Goal: Navigation & Orientation: Understand site structure

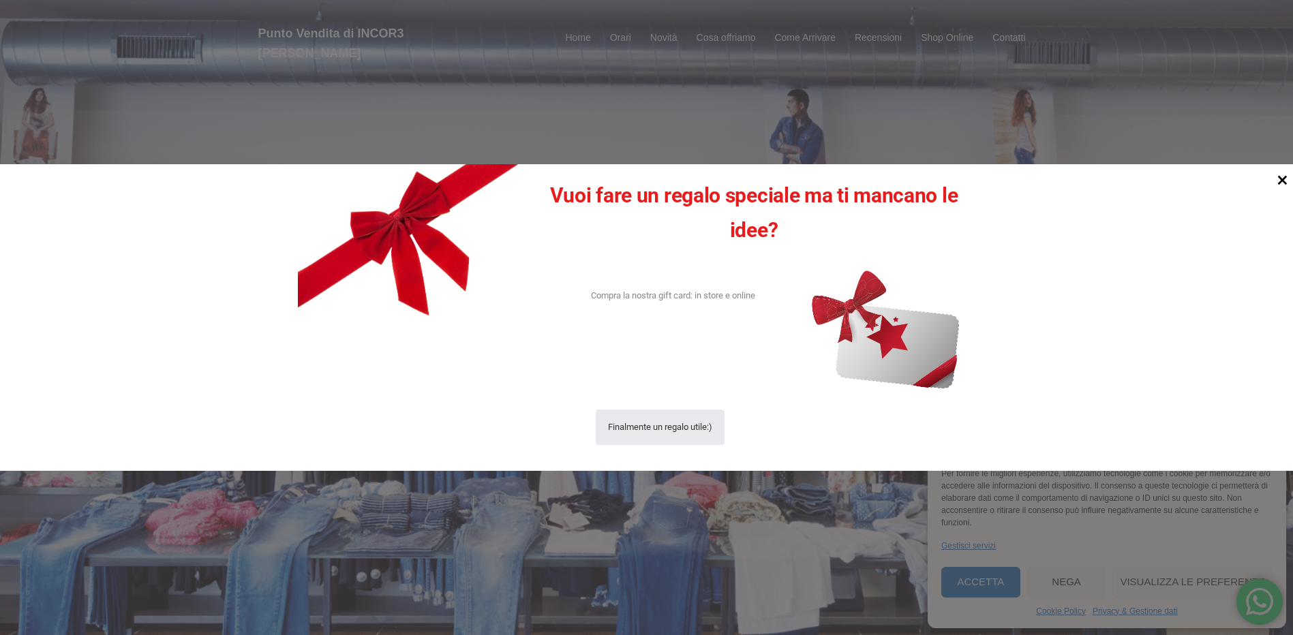
click at [1282, 182] on icon at bounding box center [1282, 180] width 18 height 18
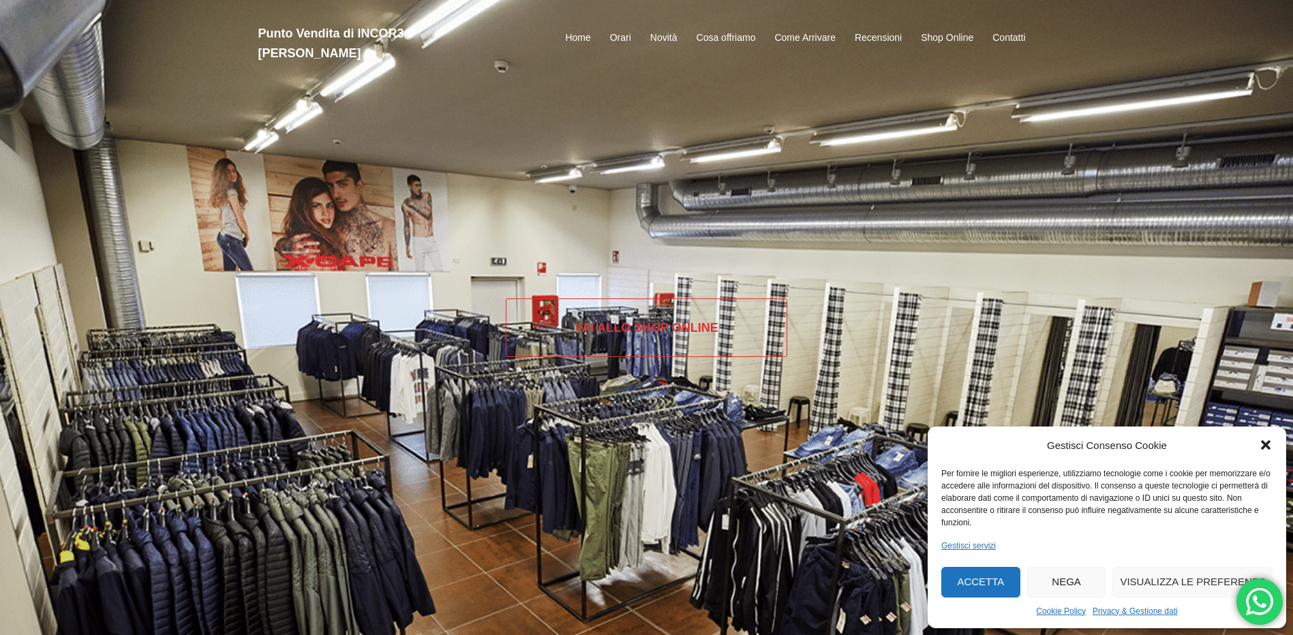
click at [688, 315] on link "Vai allo SHOP ONLINE" at bounding box center [646, 328] width 281 height 59
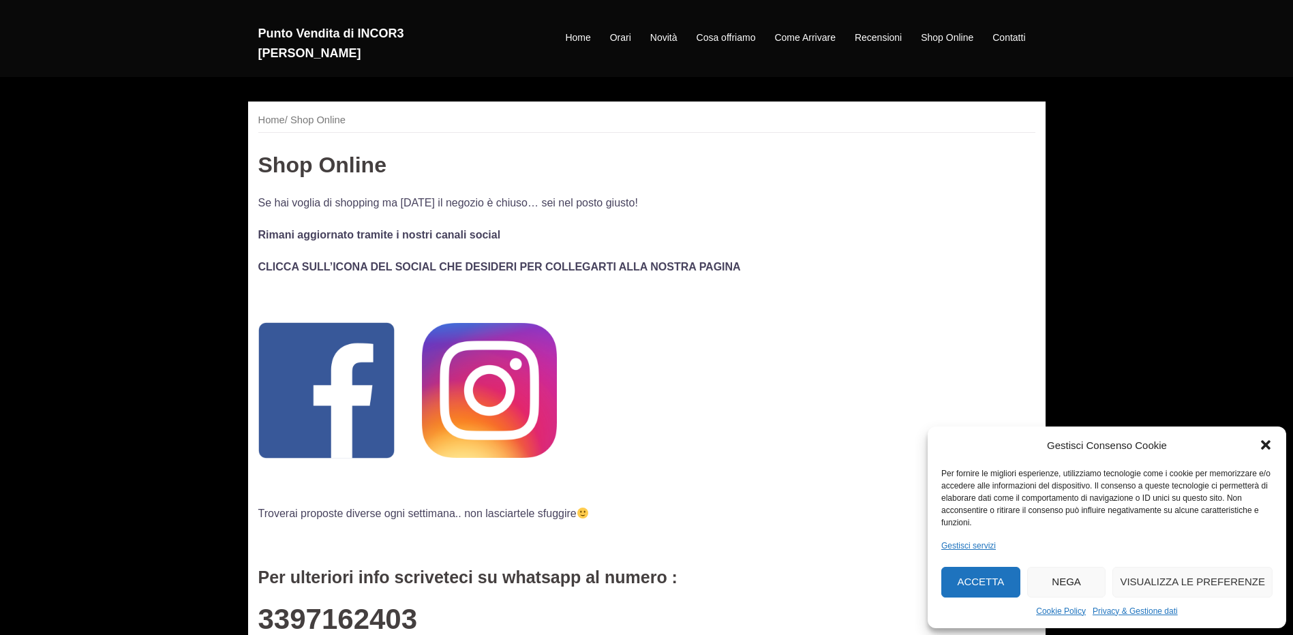
click at [545, 262] on strong "CLICCA SULL’ICONA DEL SOCIAL CHE DESIDERI PER COLLEGARTI ALLA NOSTRA PAGINA" at bounding box center [499, 267] width 483 height 12
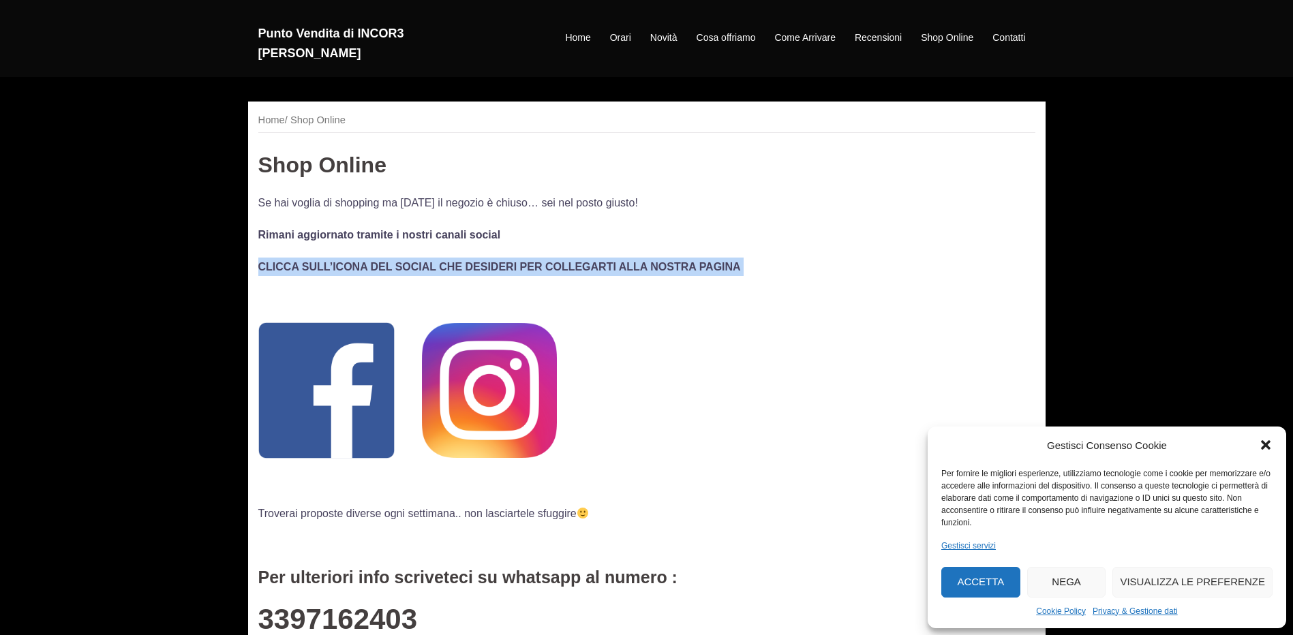
click at [545, 262] on strong "CLICCA SULL’ICONA DEL SOCIAL CHE DESIDERI PER COLLEGARTI ALLA NOSTRA PAGINA" at bounding box center [499, 267] width 483 height 12
click at [546, 262] on strong "CLICCA SULL’ICONA DEL SOCIAL CHE DESIDERI PER COLLEGARTI ALLA NOSTRA PAGINA" at bounding box center [499, 267] width 483 height 12
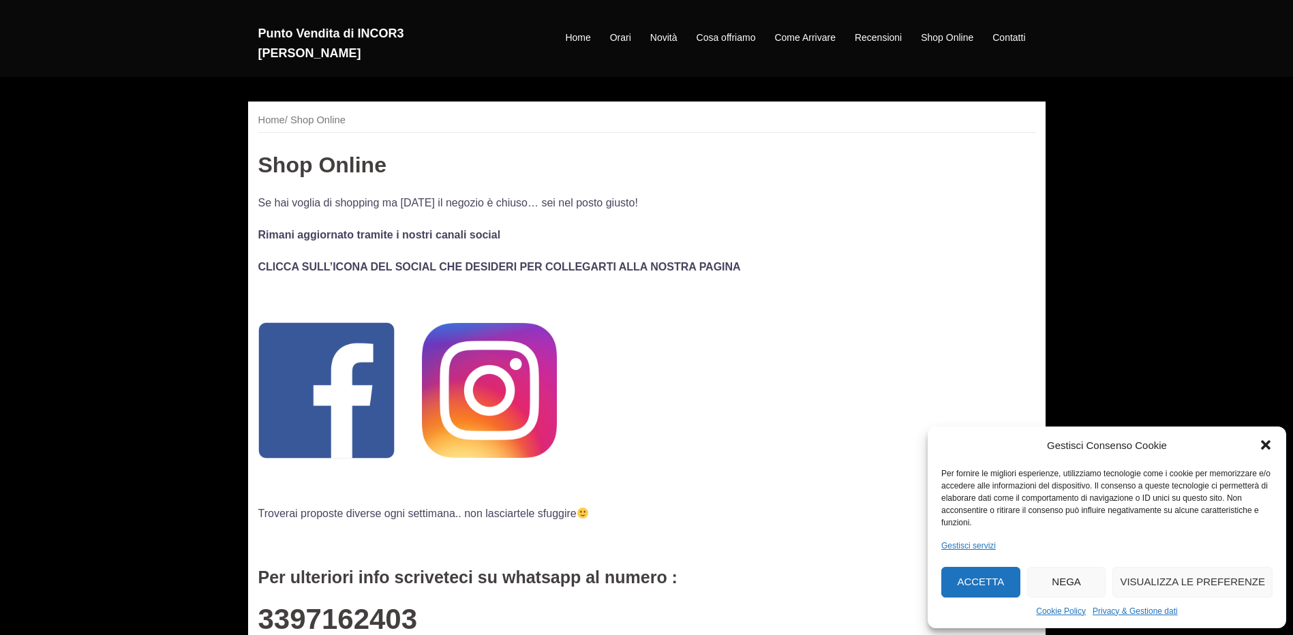
click at [275, 110] on div "Home / Shop Online Shop Online Se hai voglia di shopping ma [DATE] il negozio è…" at bounding box center [646, 628] width 797 height 1053
click at [273, 121] on link "Home" at bounding box center [271, 120] width 27 height 11
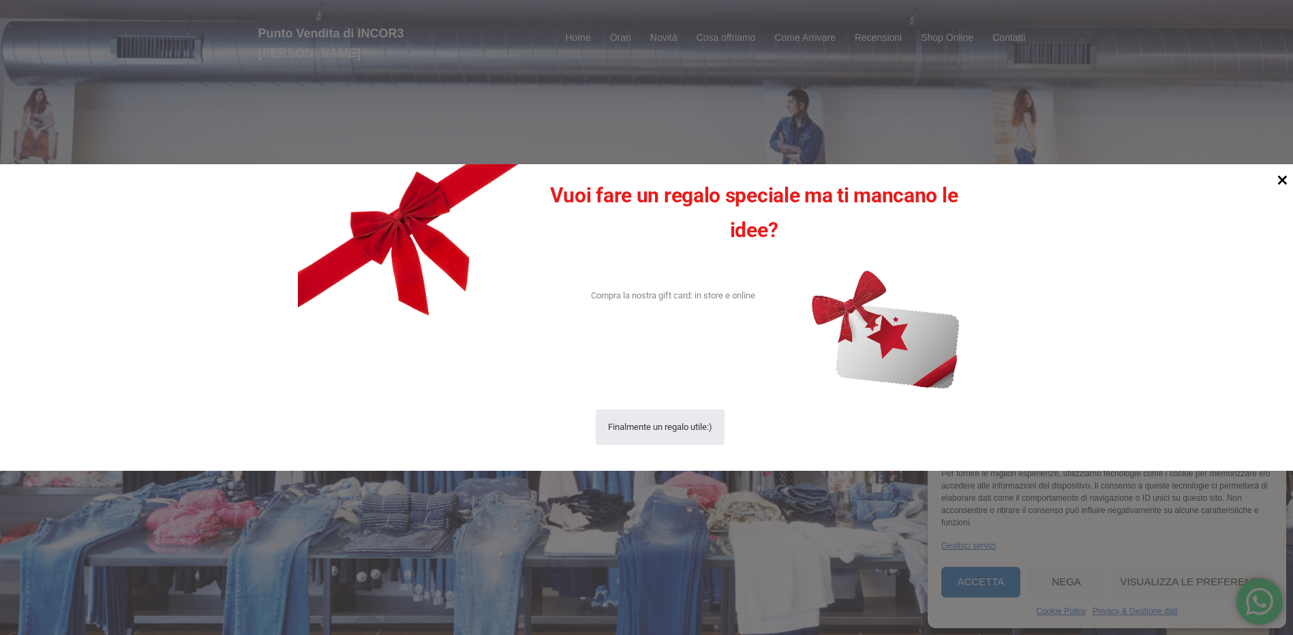
click at [1279, 179] on icon at bounding box center [1282, 180] width 18 height 18
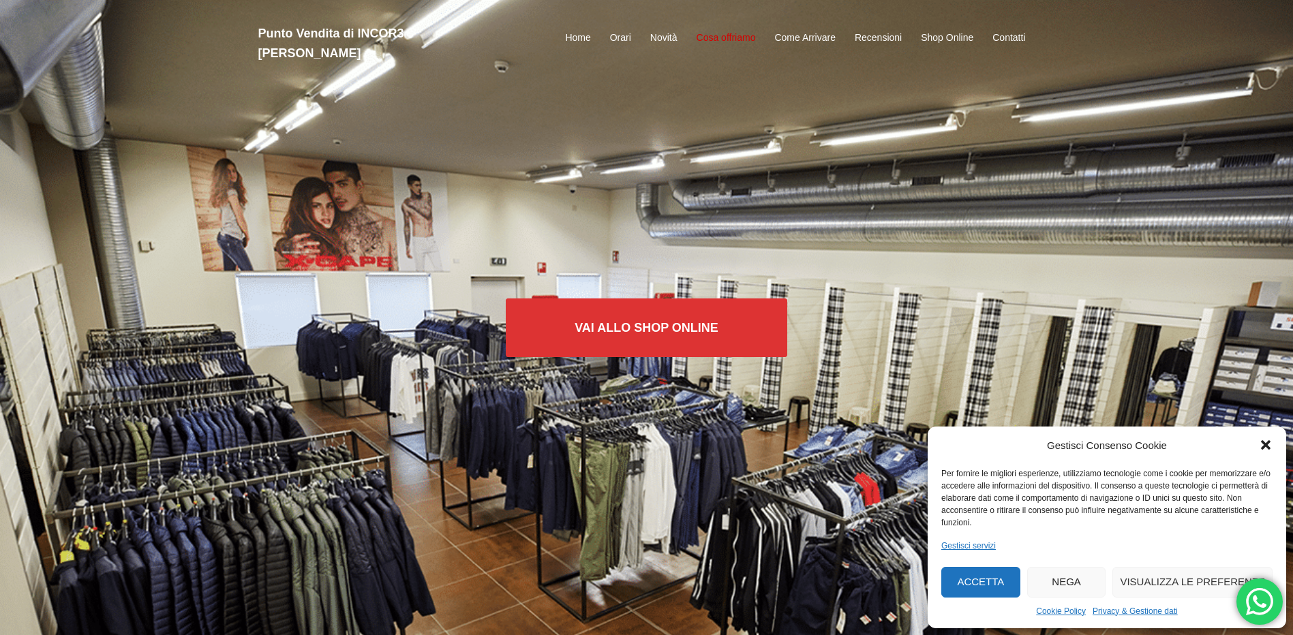
click at [737, 30] on link "Cosa offriamo" at bounding box center [726, 38] width 59 height 16
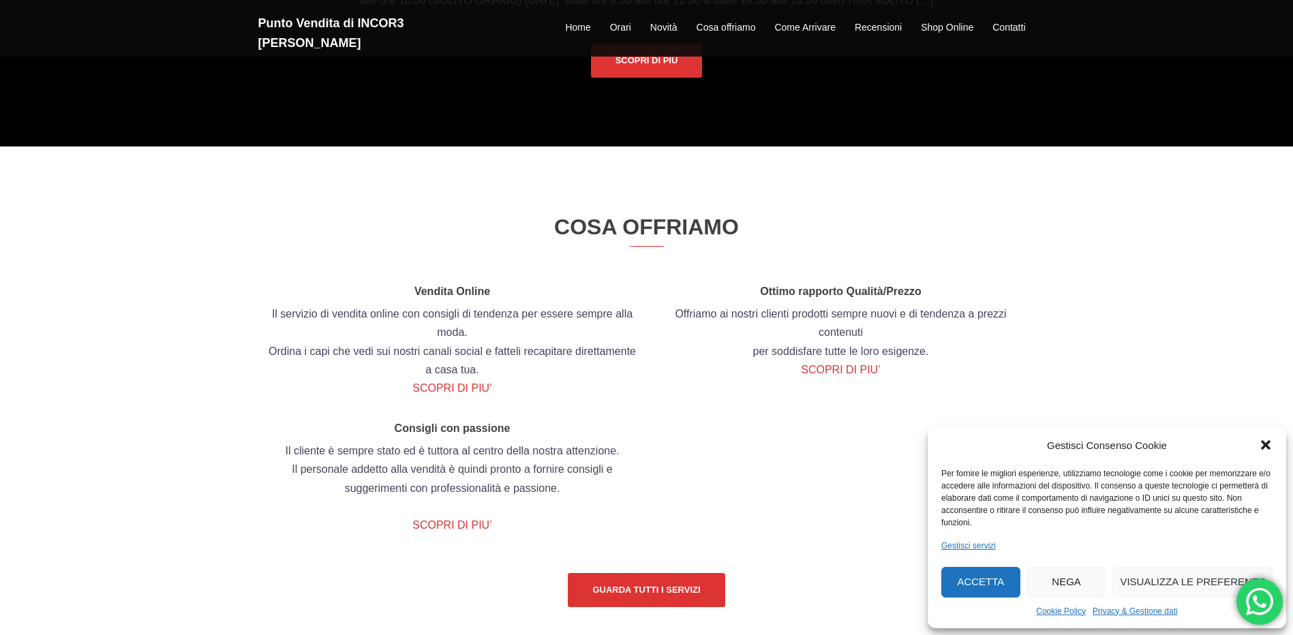
scroll to position [1162, 0]
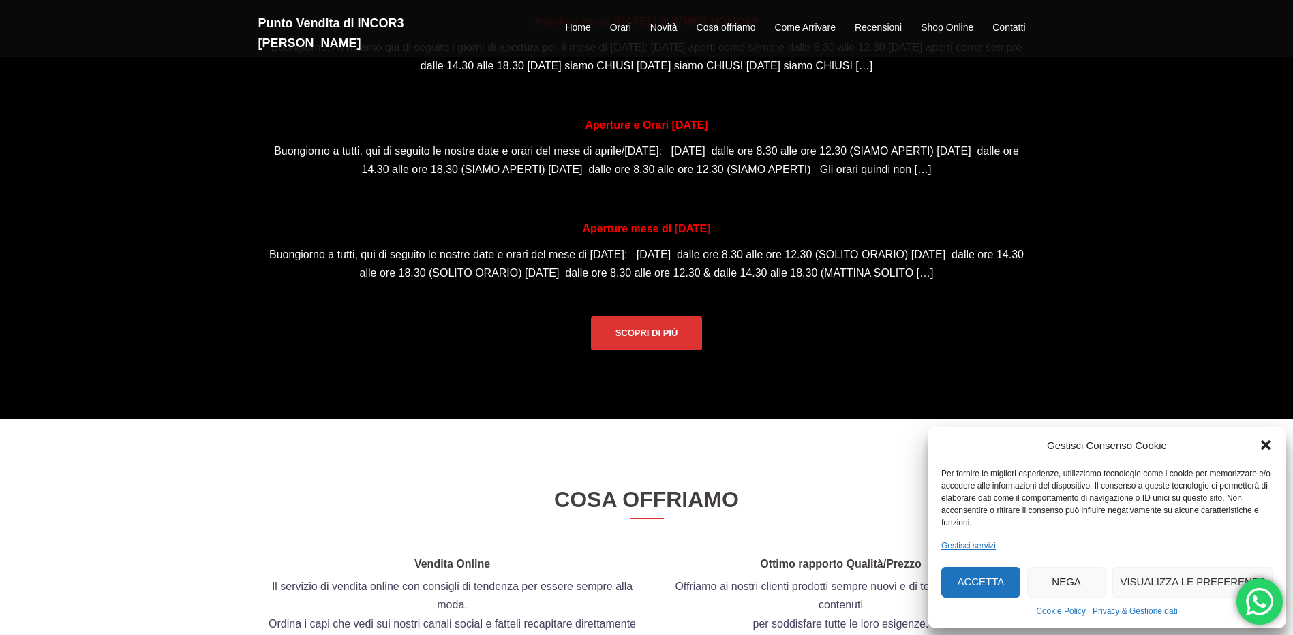
click at [948, 580] on button "Accetta" at bounding box center [980, 582] width 79 height 31
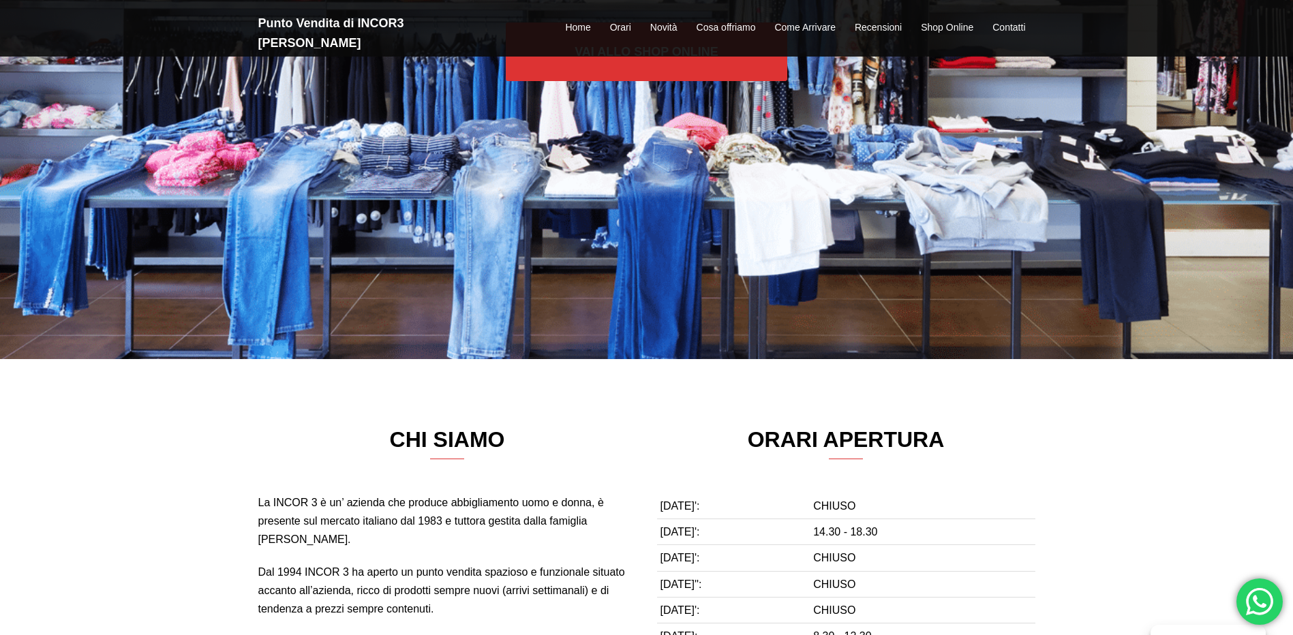
scroll to position [0, 0]
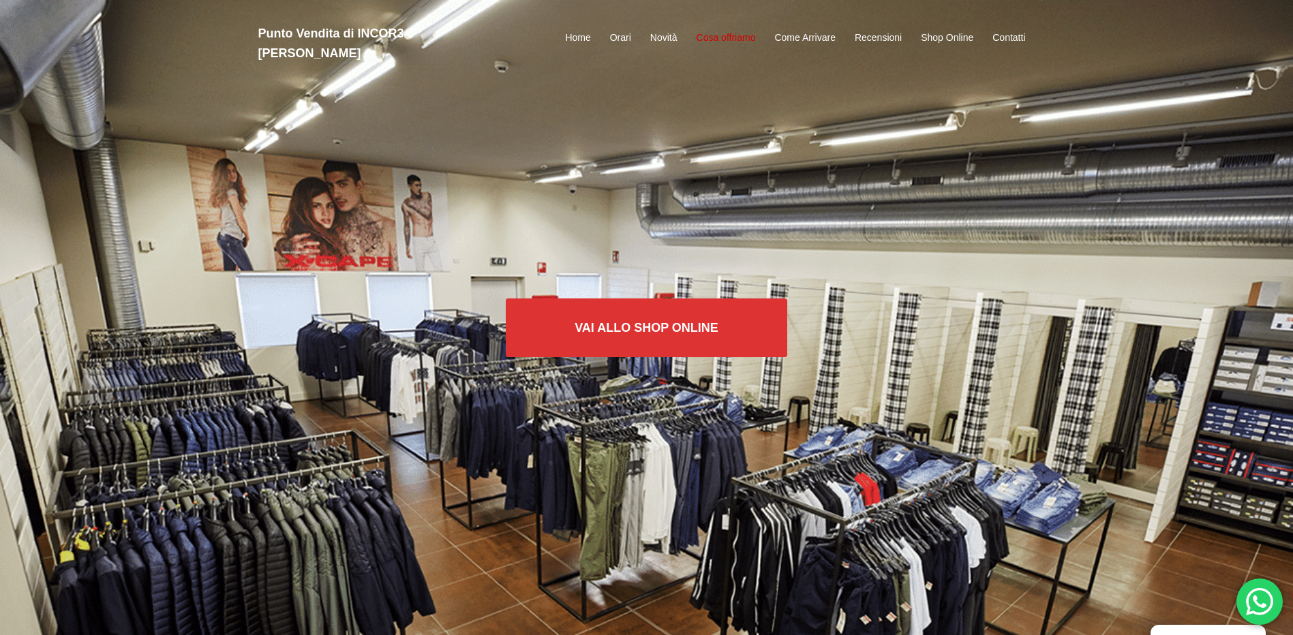
click at [726, 30] on link "Cosa offriamo" at bounding box center [726, 38] width 59 height 16
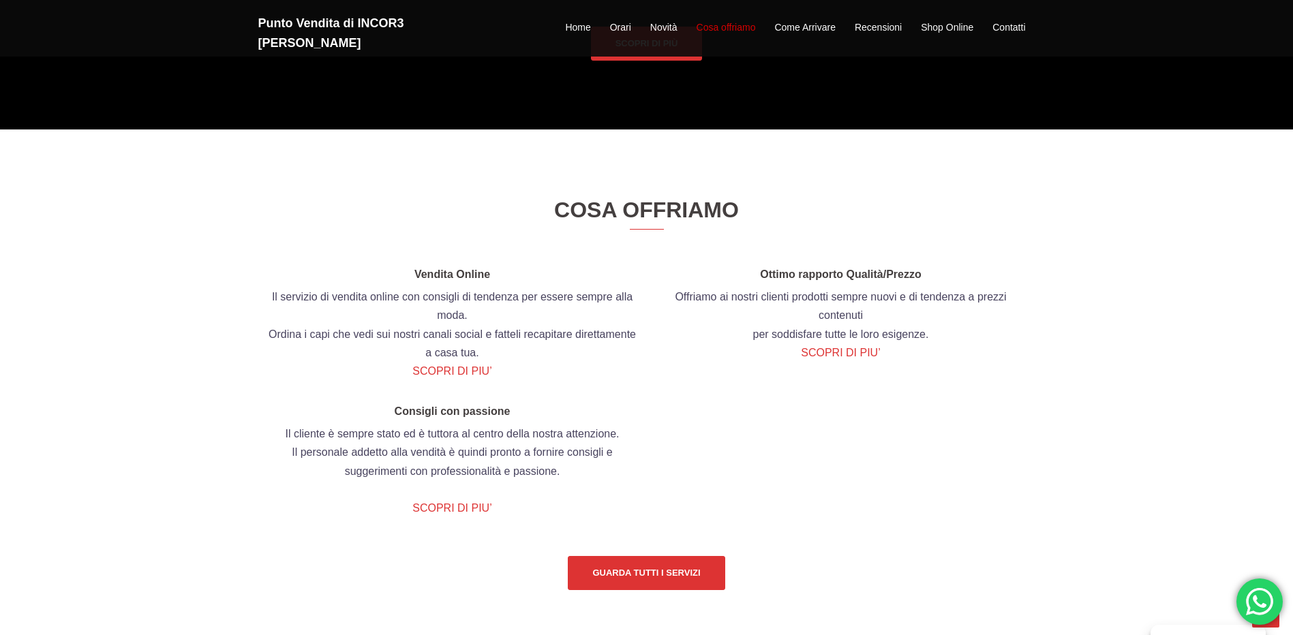
scroll to position [1571, 0]
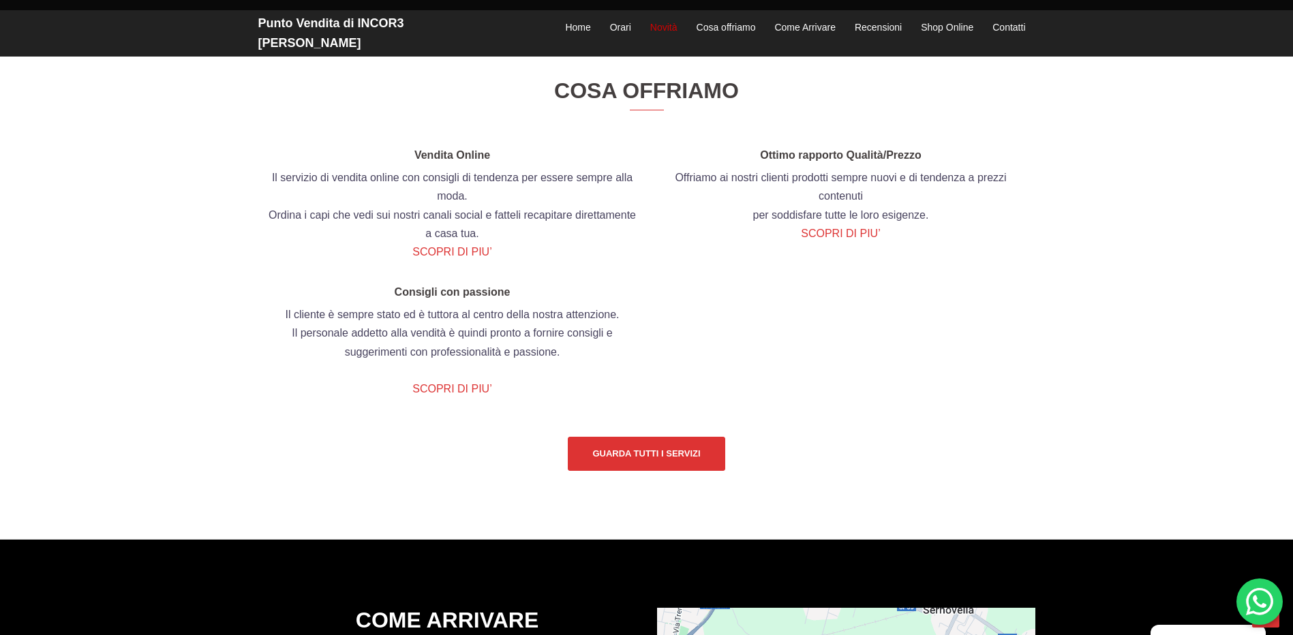
click at [658, 20] on link "Novità" at bounding box center [663, 28] width 27 height 16
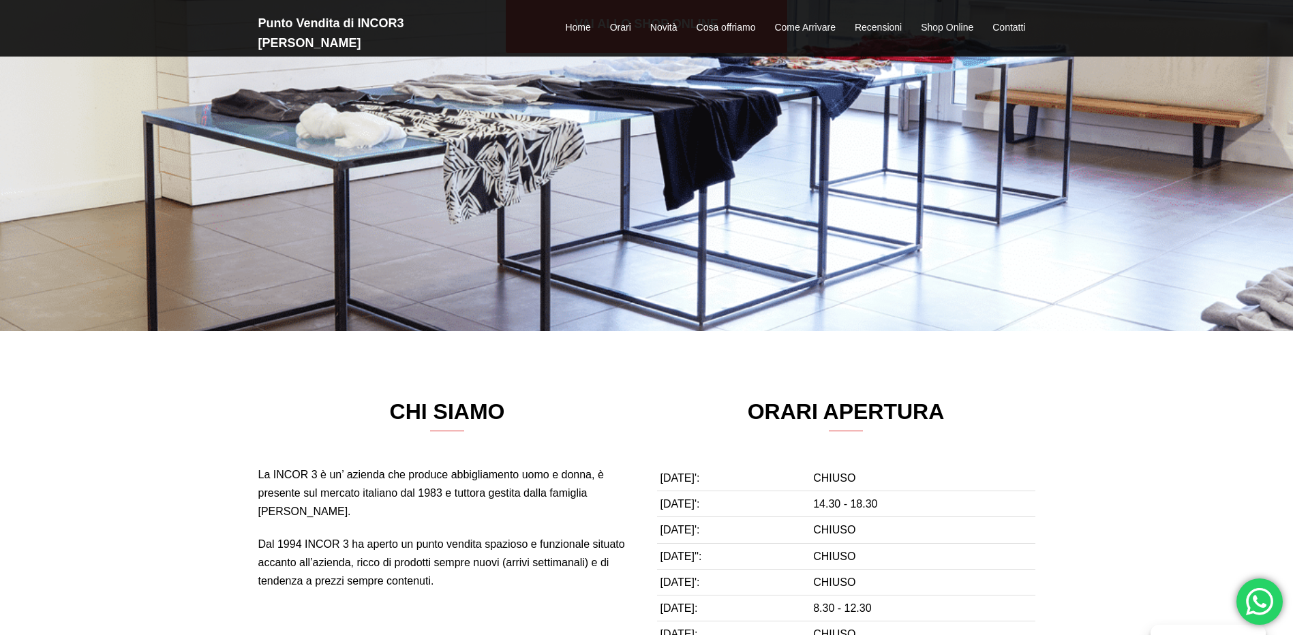
scroll to position [0, 0]
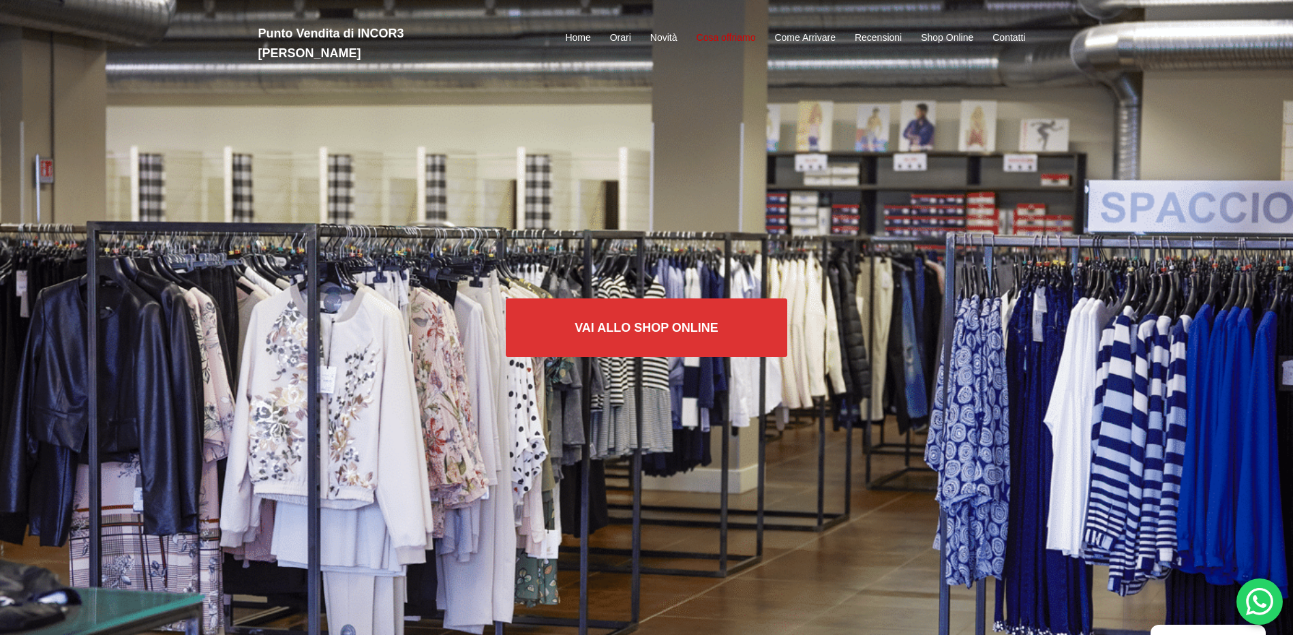
click at [729, 30] on link "Cosa offriamo" at bounding box center [726, 38] width 59 height 16
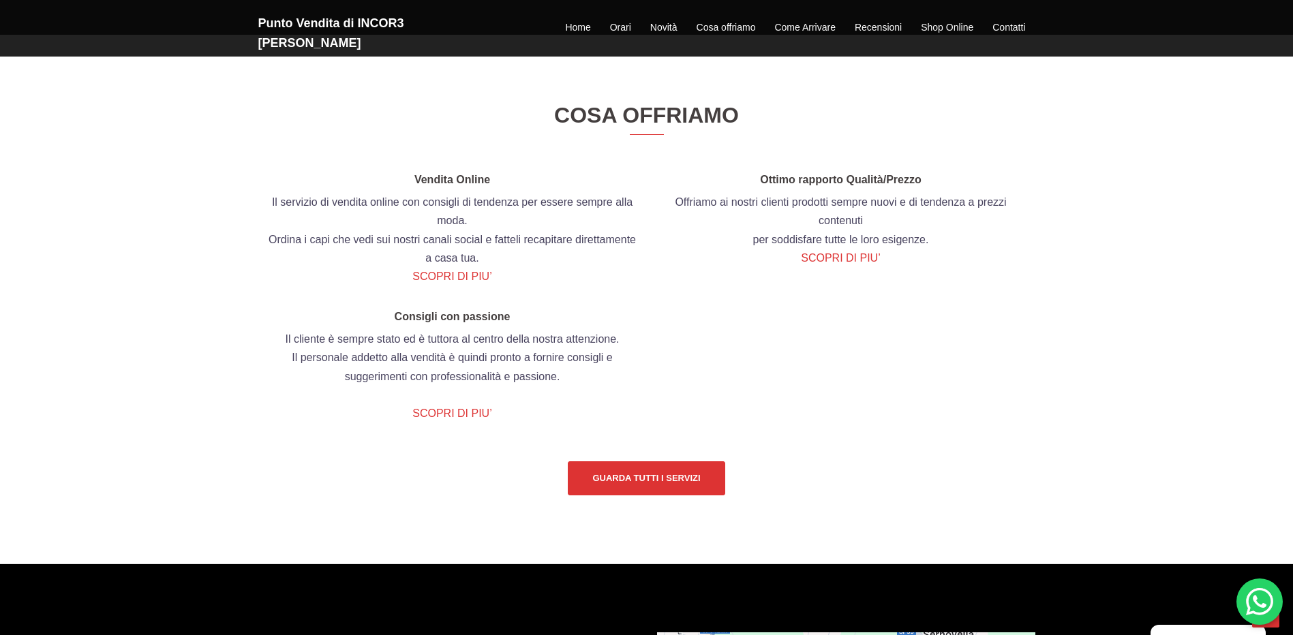
scroll to position [1571, 0]
